Goal: Transaction & Acquisition: Purchase product/service

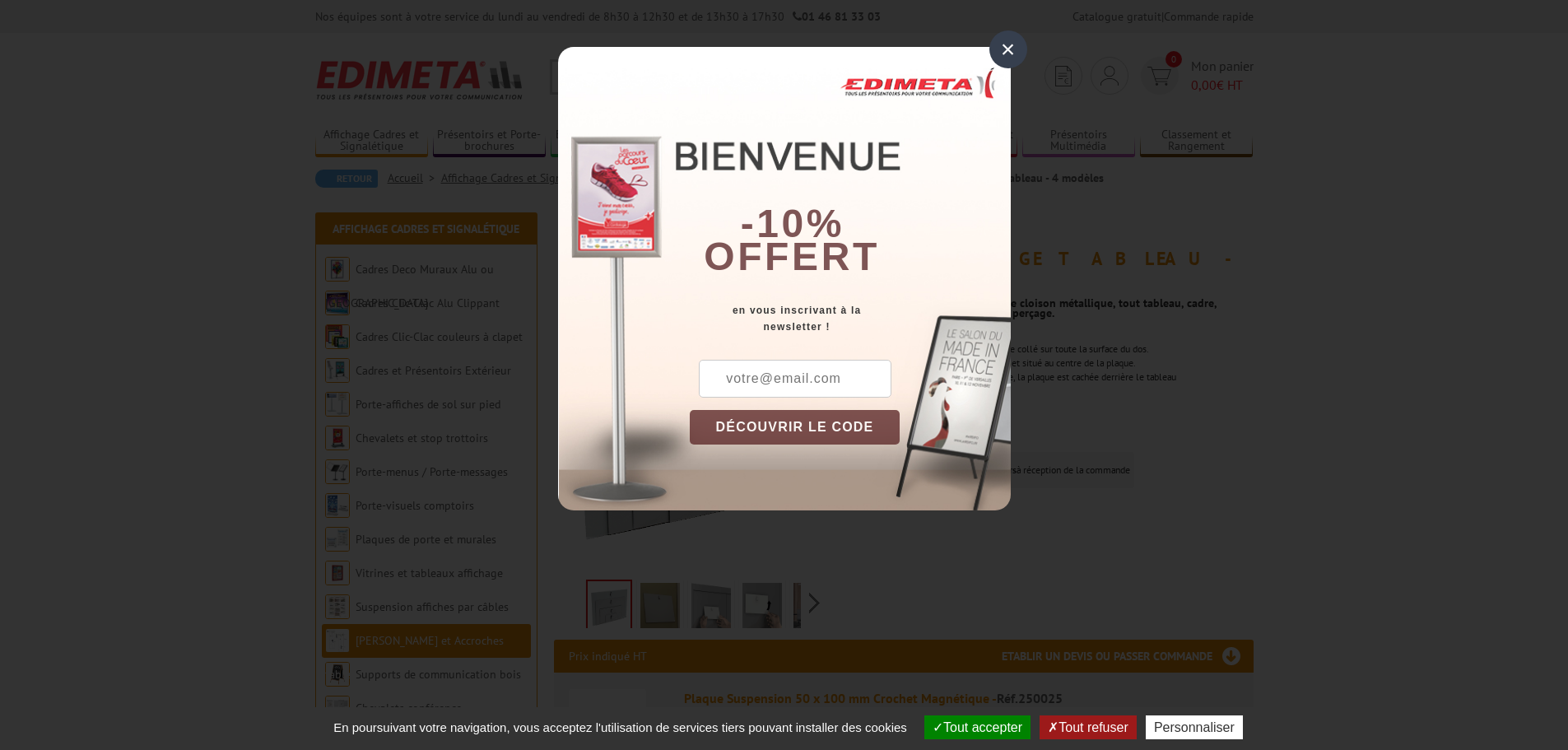
click at [127, 351] on div "× -10% offert en vous inscrivant à la newsletter ! DÉCOUVRIR LE CODE Copier le …" at bounding box center [784, 267] width 1568 height 535
click at [999, 50] on div "×" at bounding box center [1008, 50] width 38 height 38
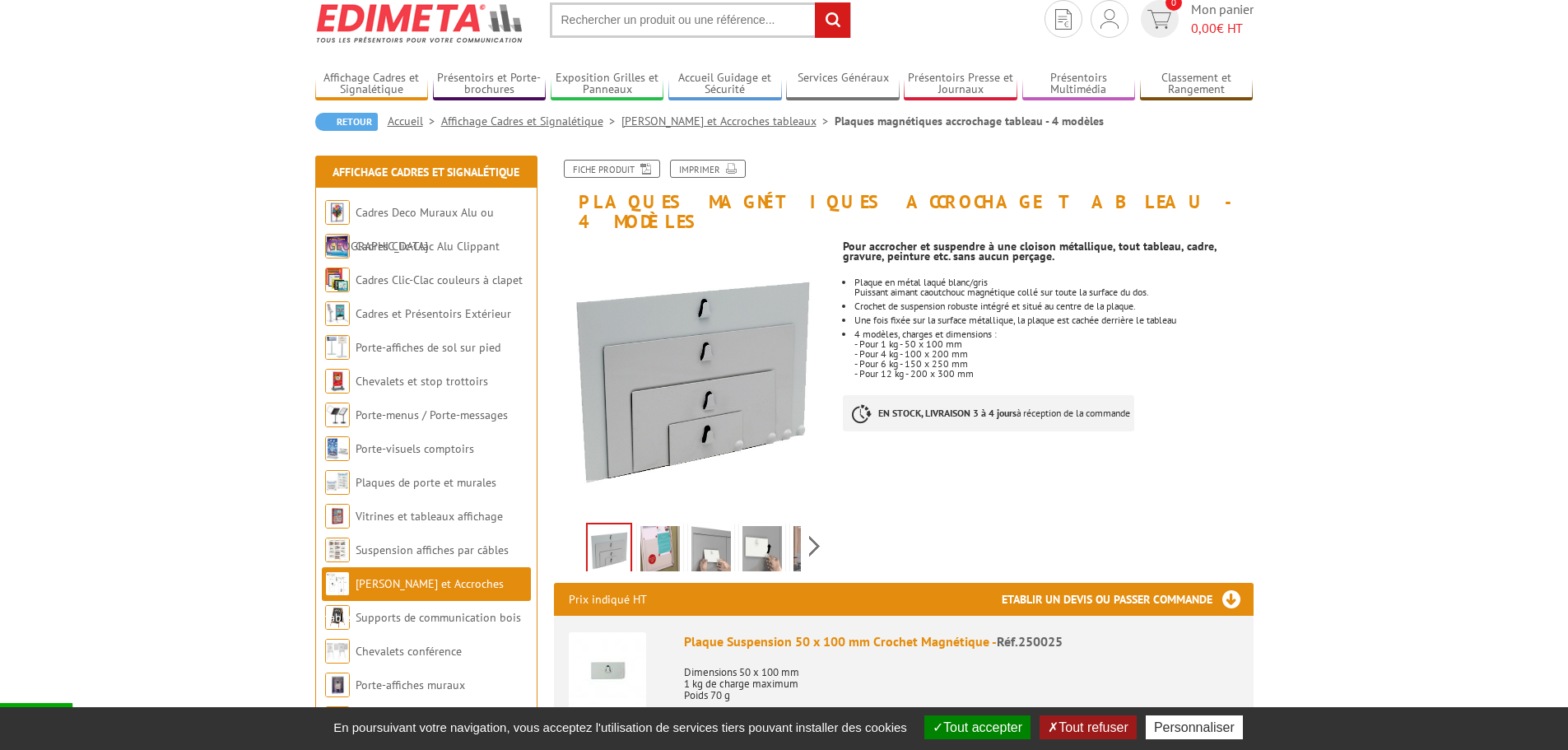
scroll to position [83, 0]
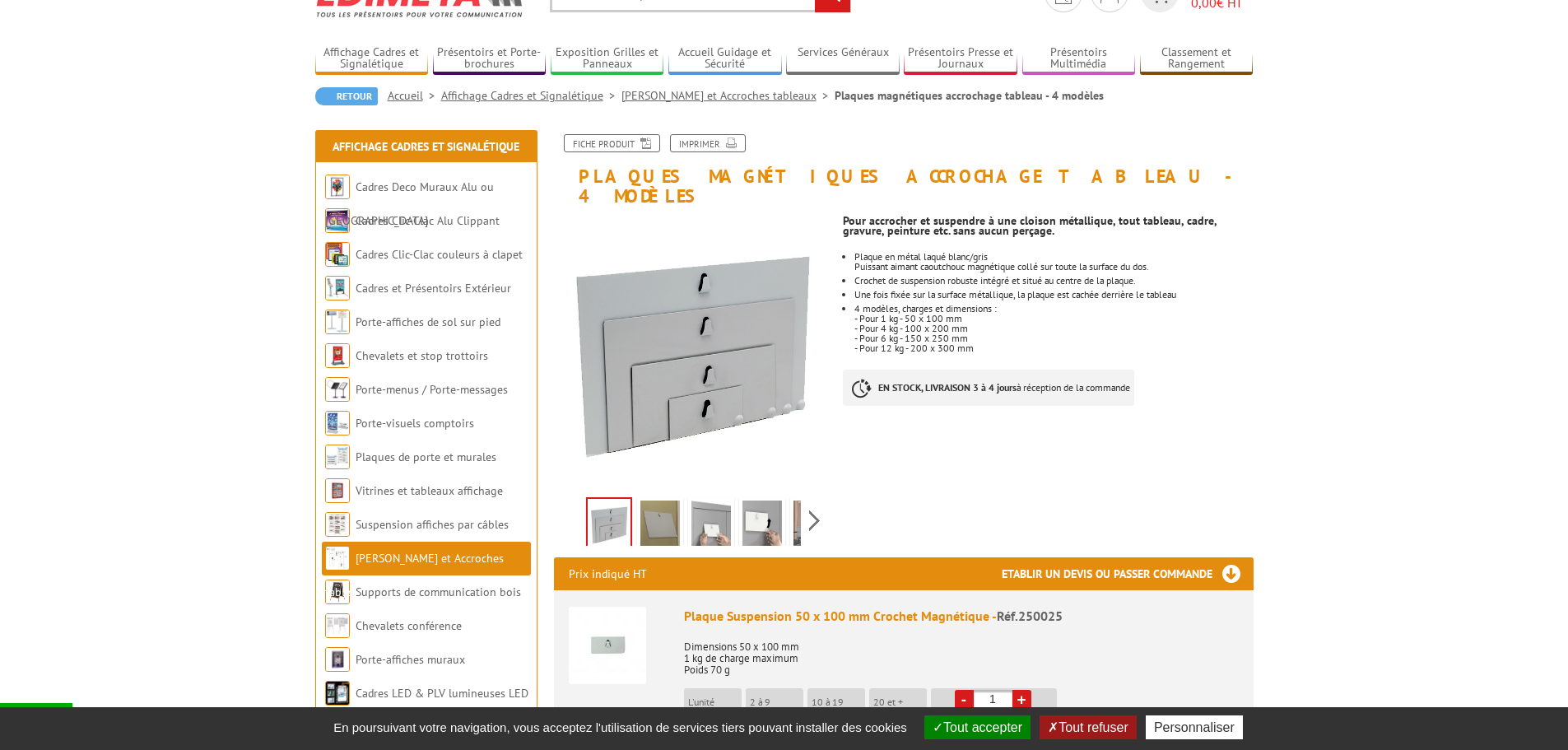
click at [756, 508] on img at bounding box center [762, 526] width 40 height 51
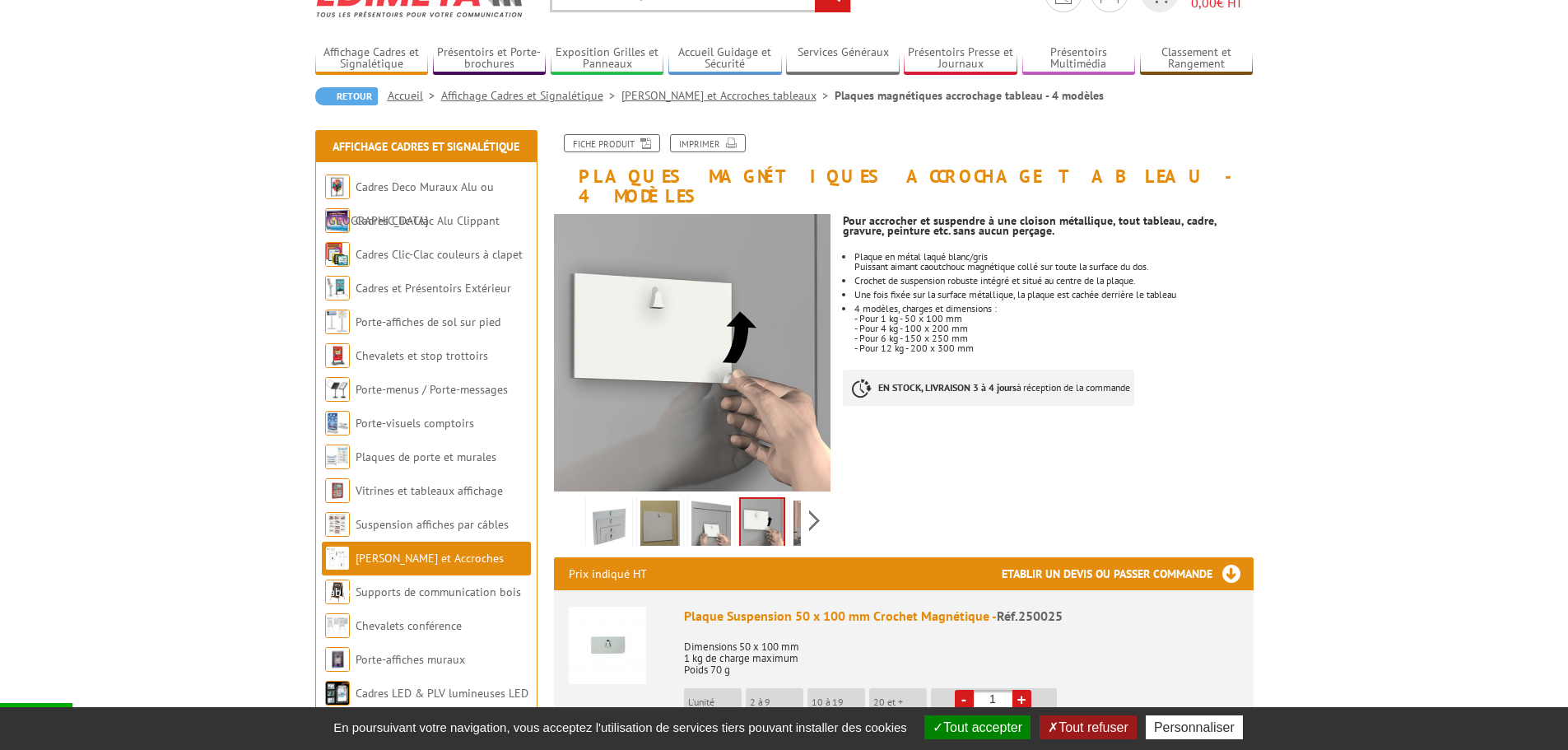
click at [711, 513] on img at bounding box center [711, 526] width 40 height 51
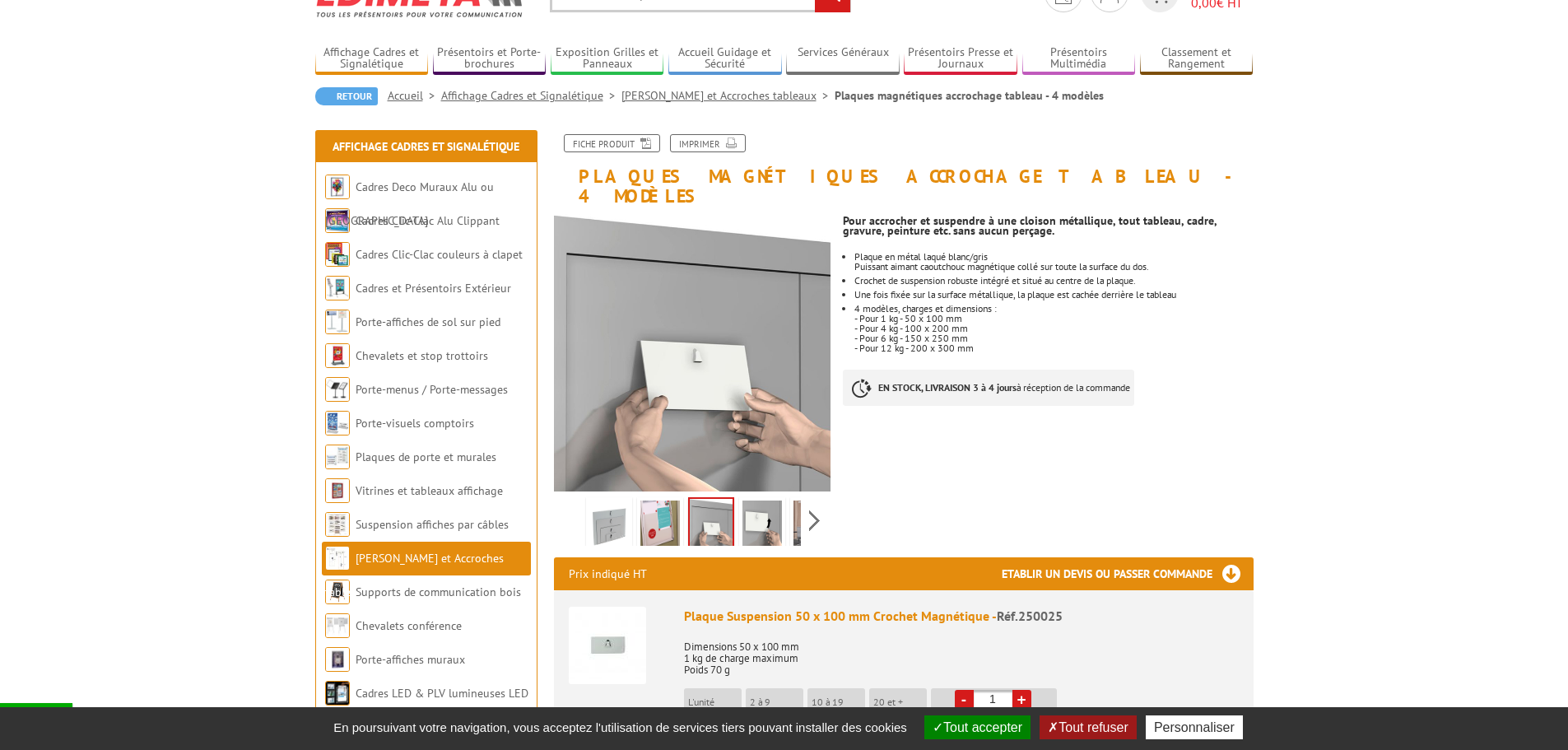
click at [657, 508] on img at bounding box center [660, 526] width 40 height 51
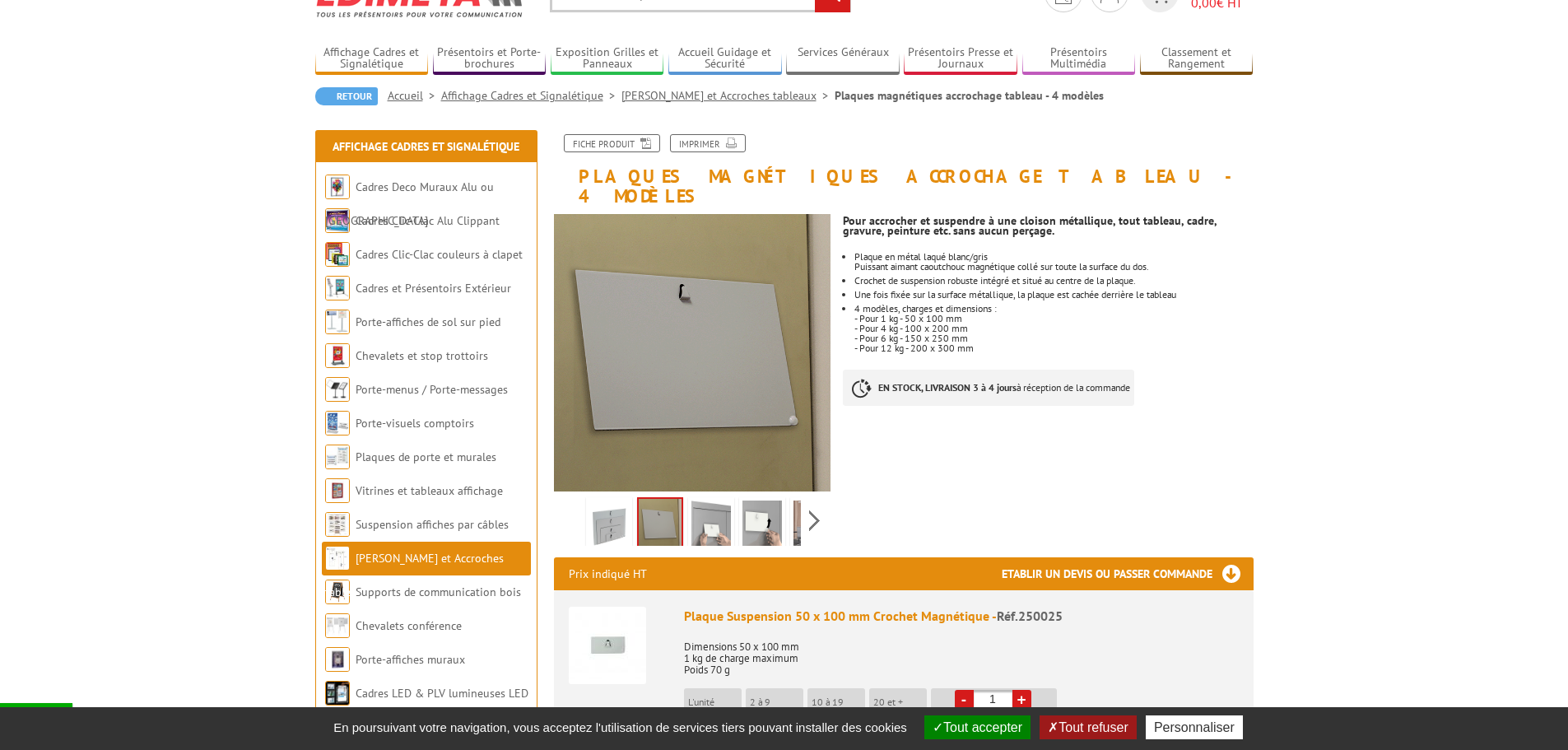
click at [659, 507] on img at bounding box center [660, 525] width 43 height 51
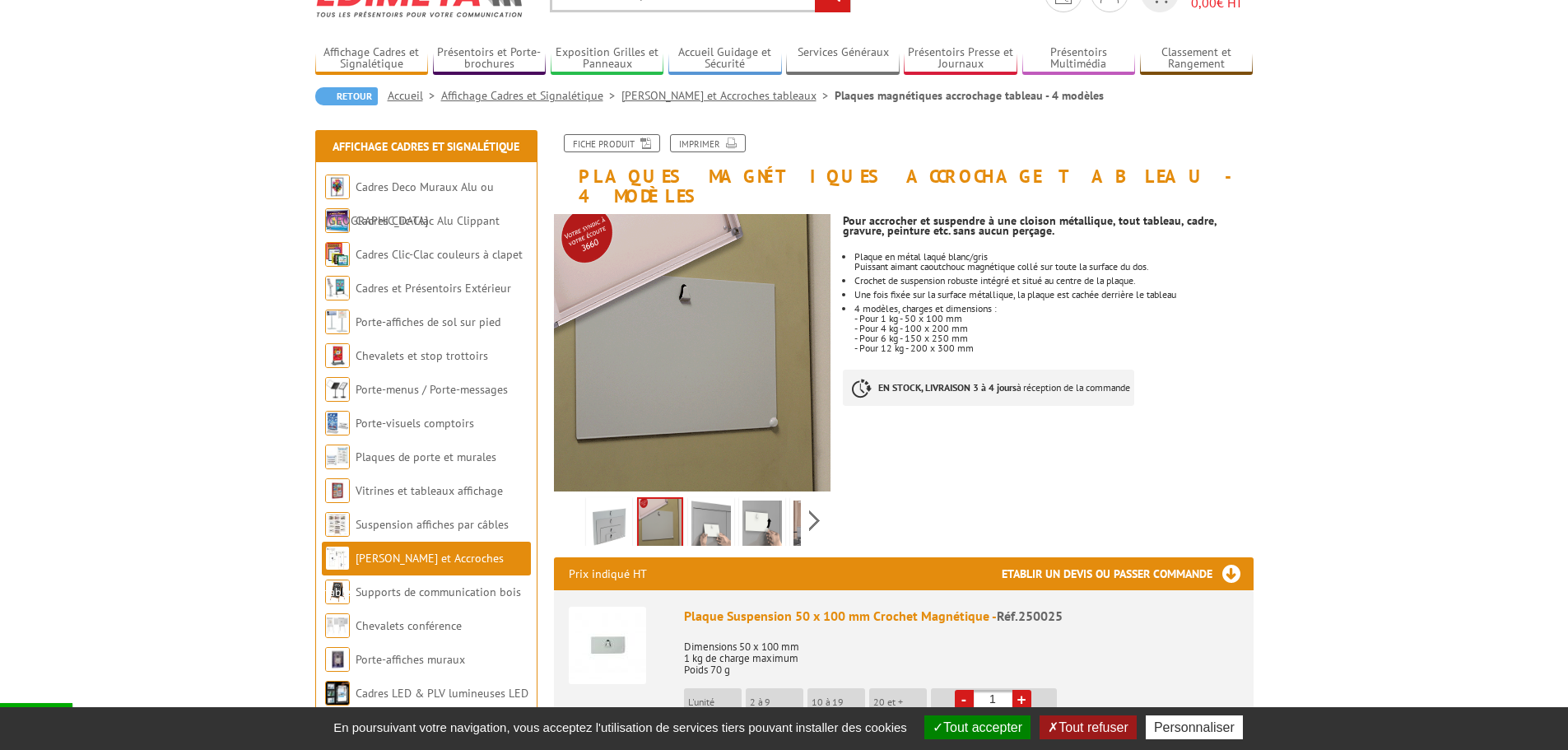
click at [659, 505] on img at bounding box center [660, 525] width 43 height 51
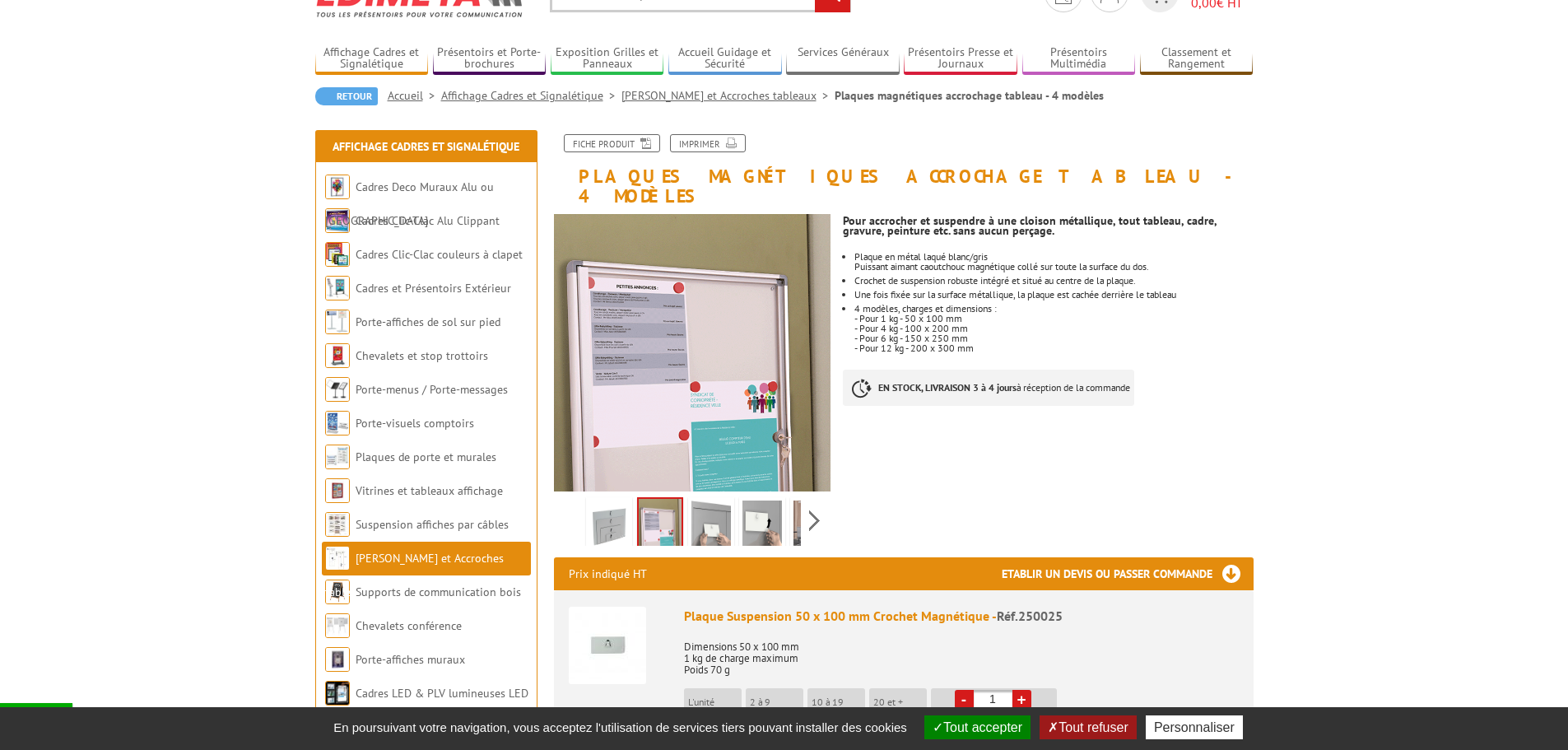
click at [659, 509] on img at bounding box center [660, 525] width 43 height 51
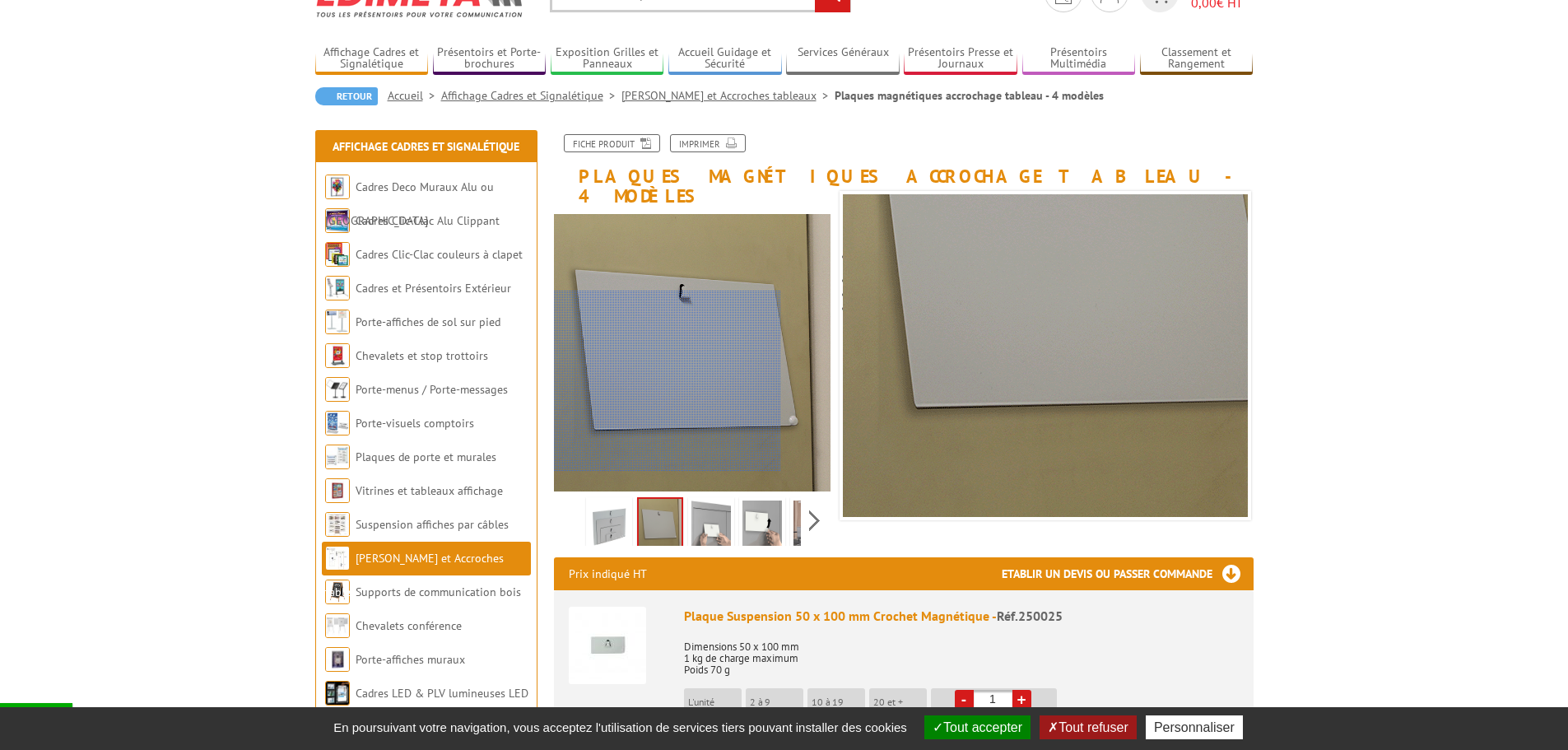
click at [650, 419] on div at bounding box center [667, 381] width 227 height 182
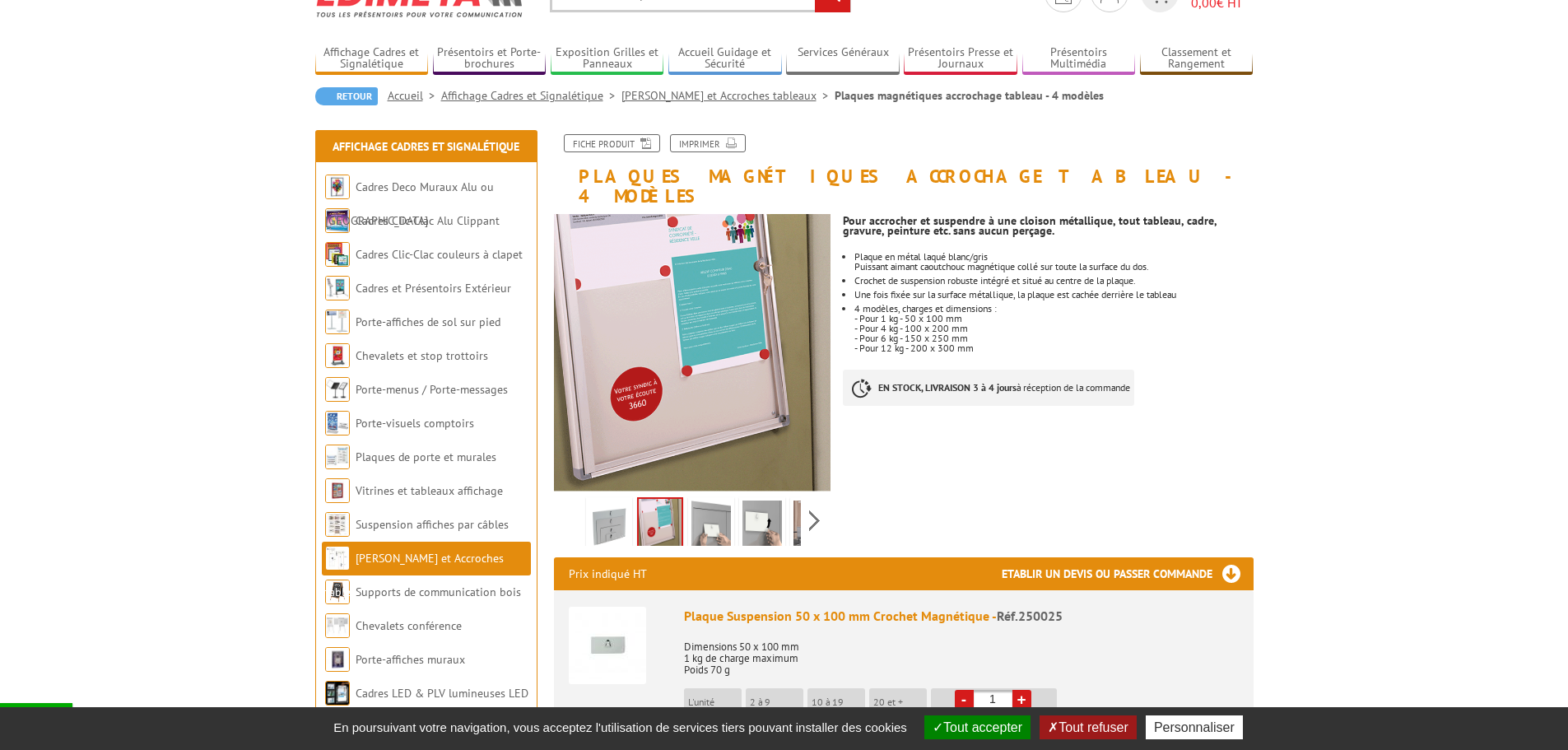
click at [667, 502] on img at bounding box center [660, 525] width 43 height 51
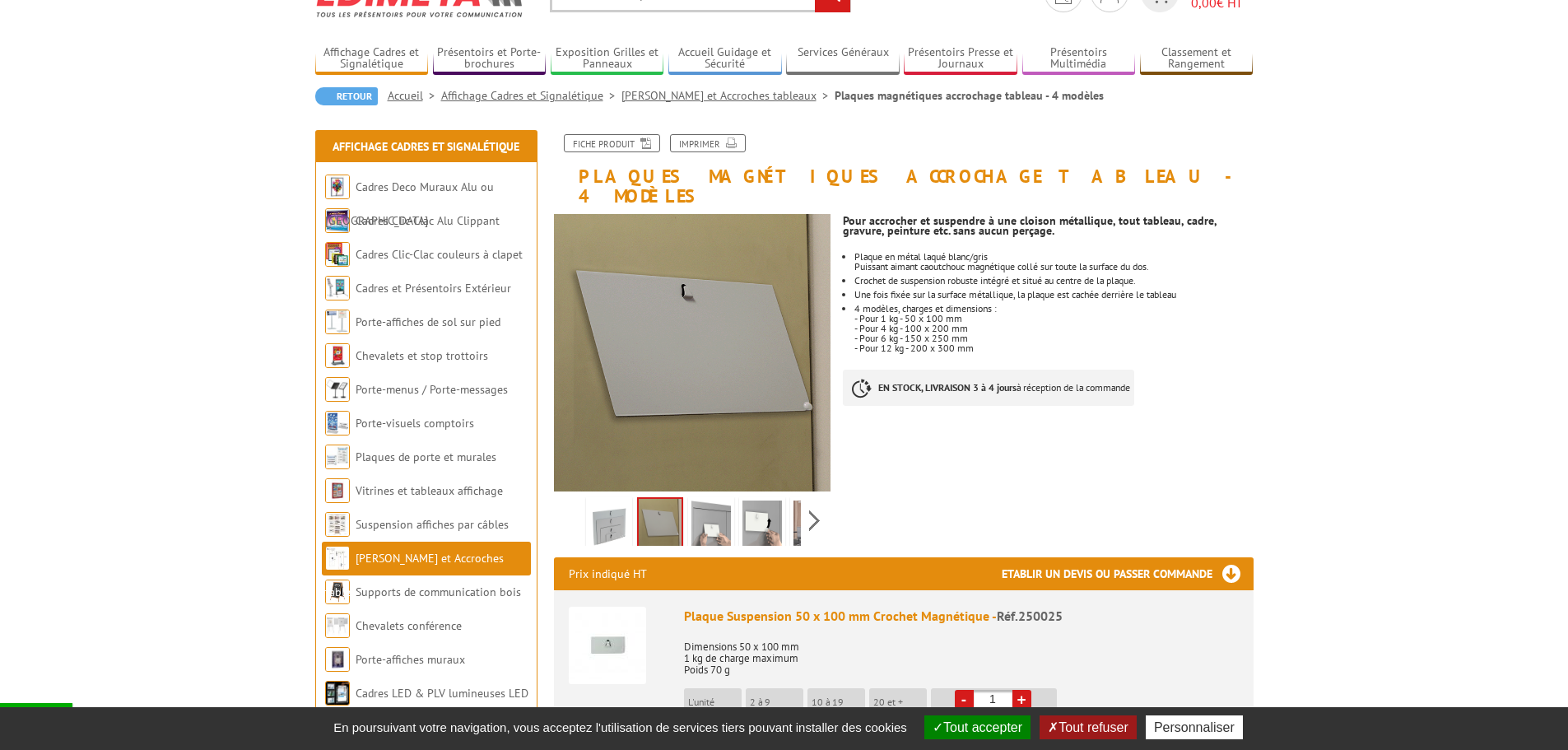
click at [668, 502] on img at bounding box center [660, 525] width 43 height 51
